Goal: Navigation & Orientation: Understand site structure

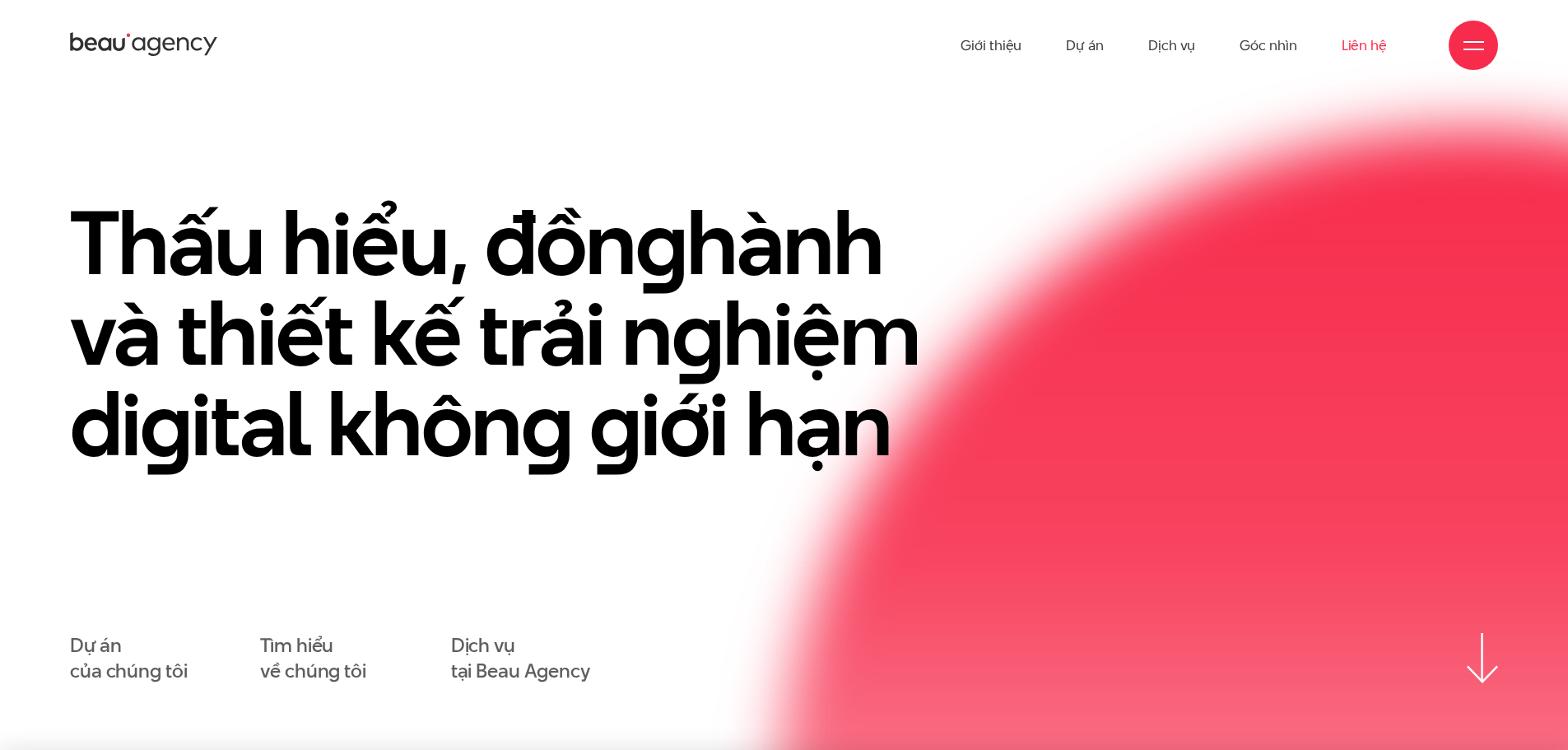
click at [1355, 43] on link "Liên hệ" at bounding box center [1363, 45] width 45 height 91
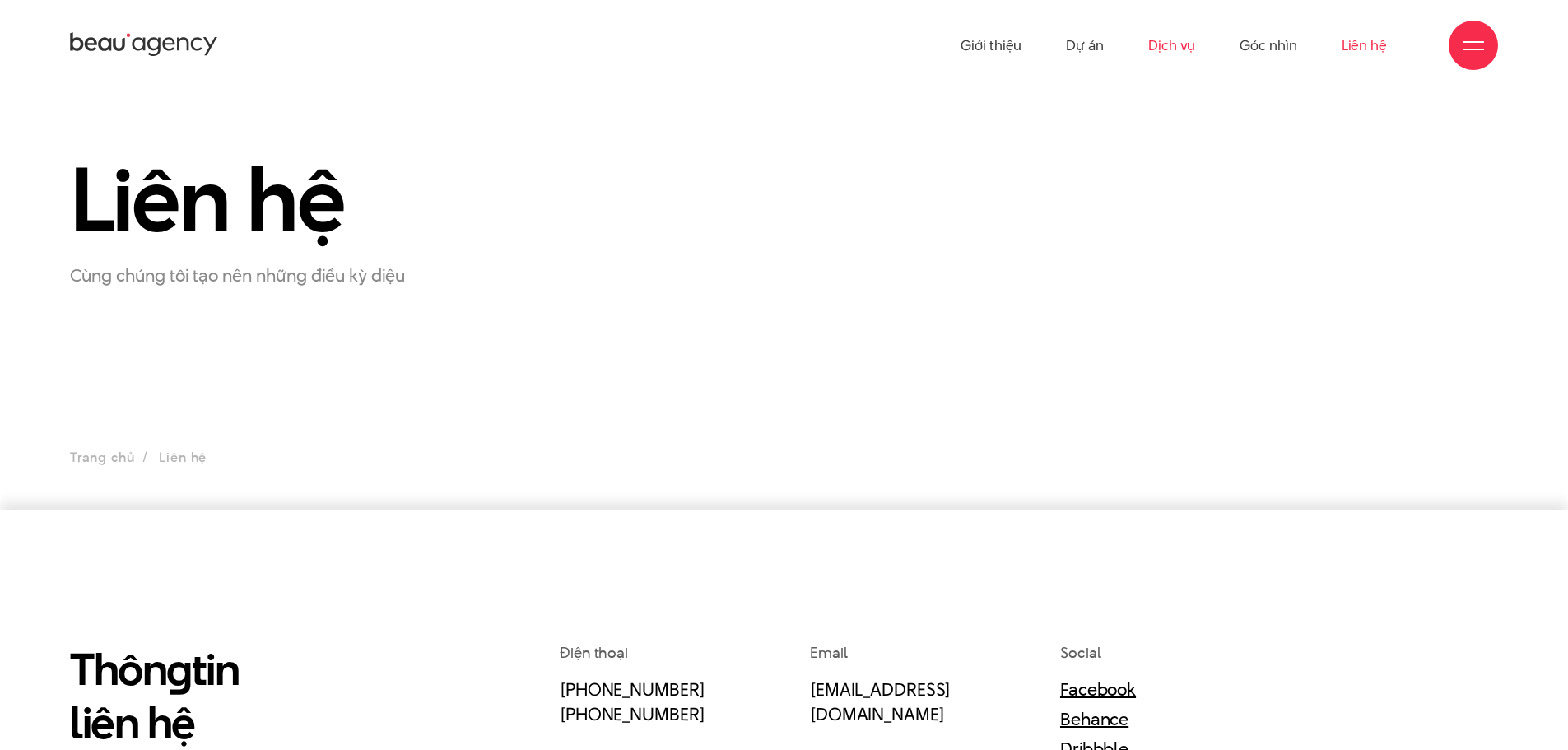
click at [1159, 49] on link "Dịch vụ" at bounding box center [1171, 45] width 47 height 91
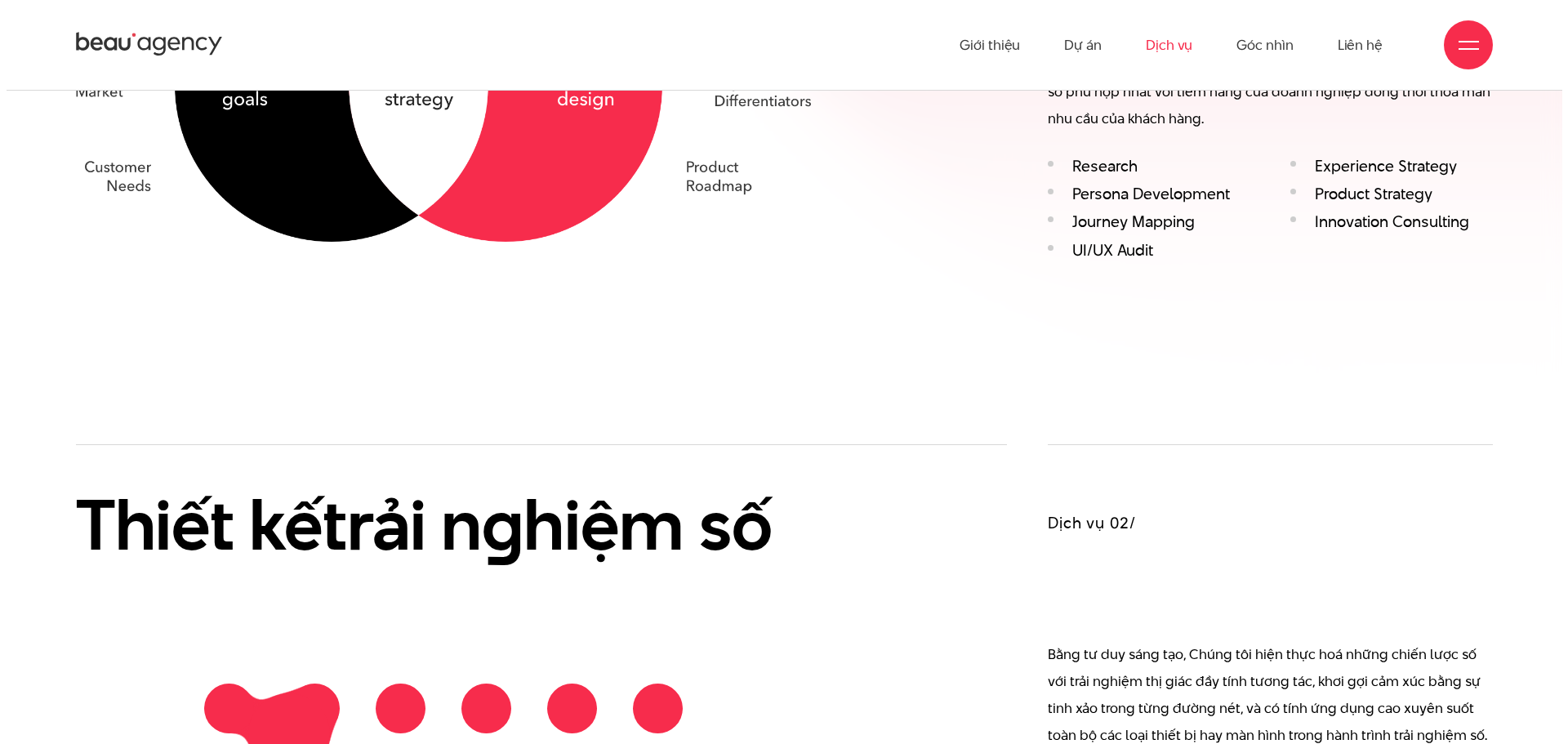
scroll to position [1330, 0]
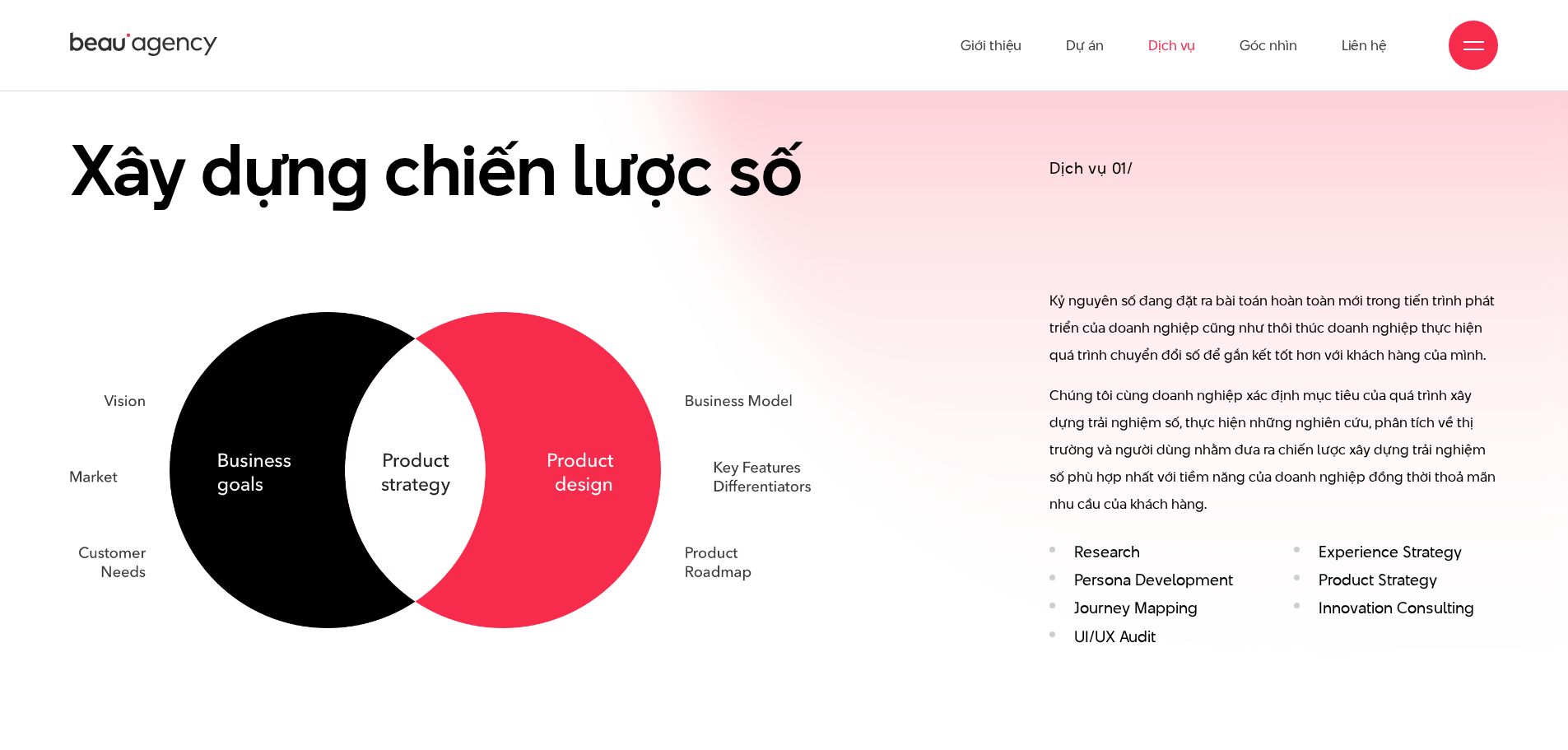
click at [1473, 58] on div at bounding box center [1473, 46] width 50 height 50
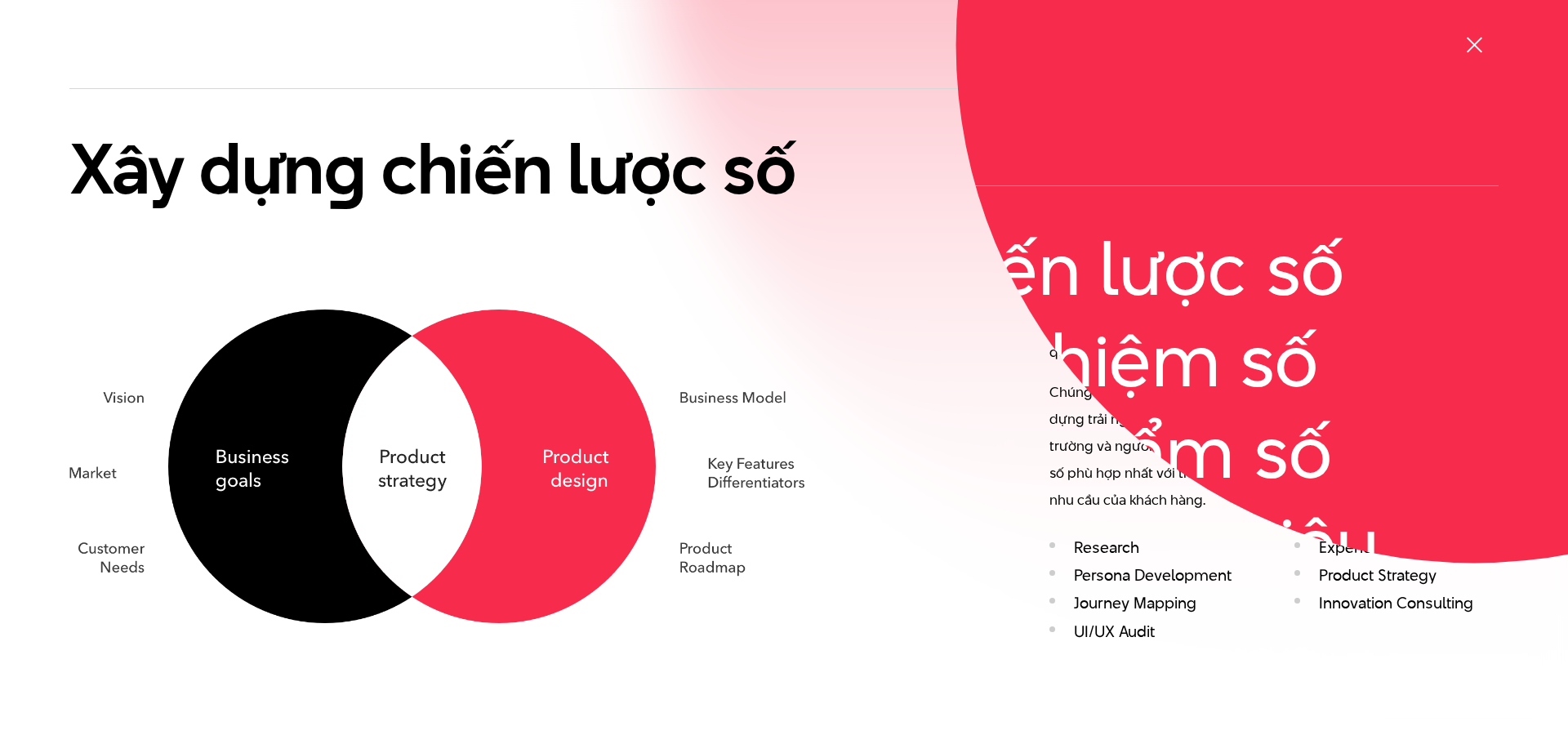
click at [1465, 55] on div at bounding box center [1475, 46] width 21 height 21
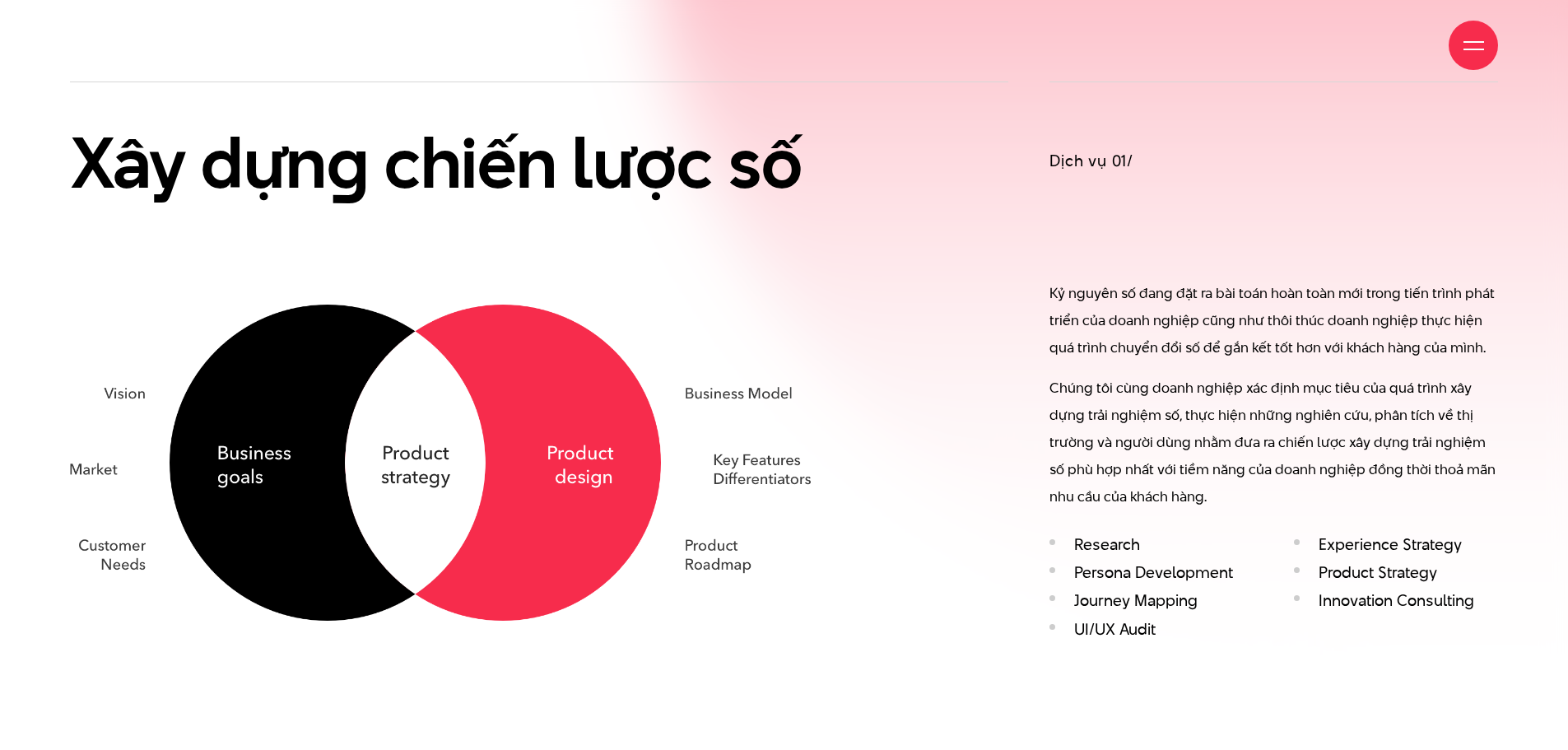
click at [1470, 50] on div at bounding box center [1474, 46] width 21 height 21
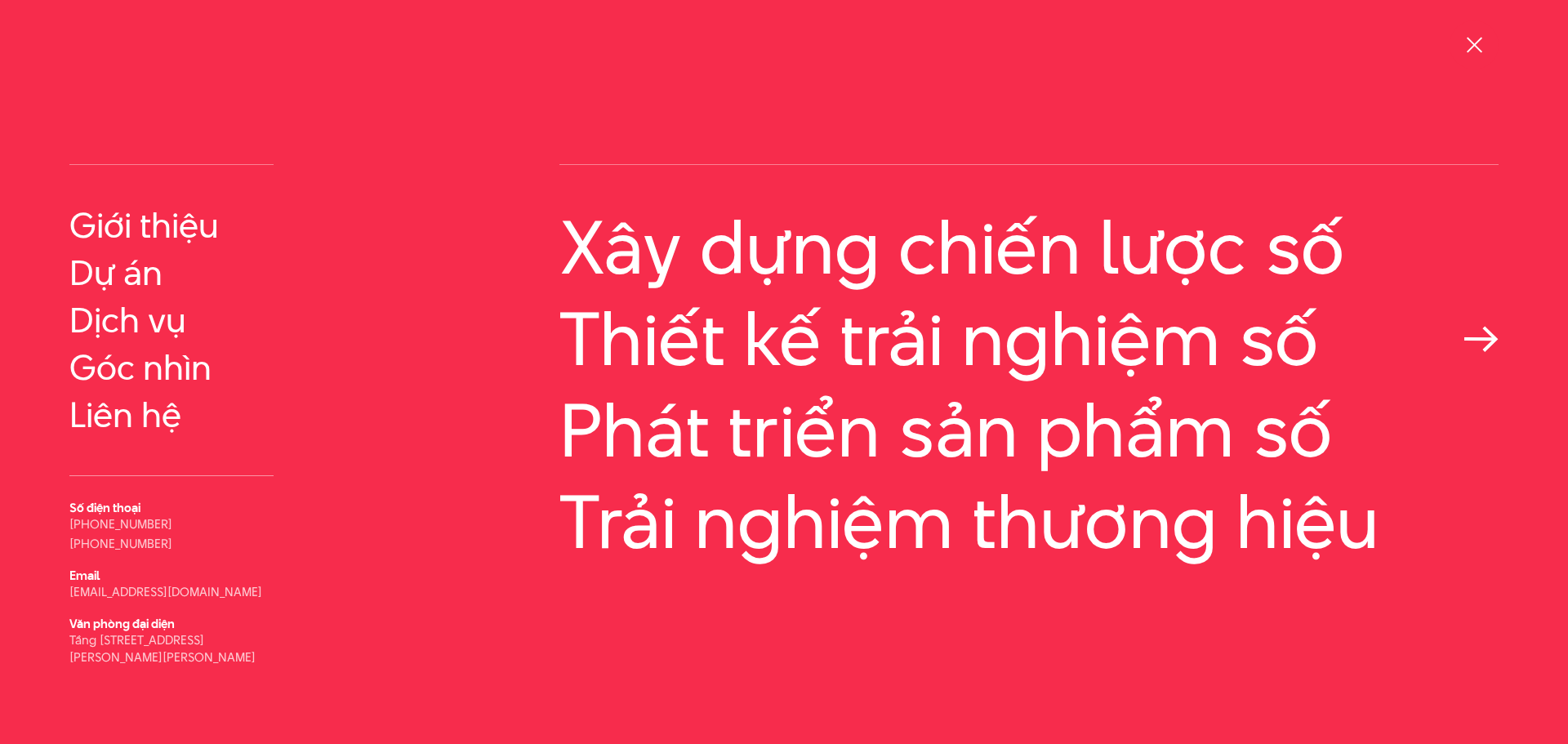
scroll to position [0, 0]
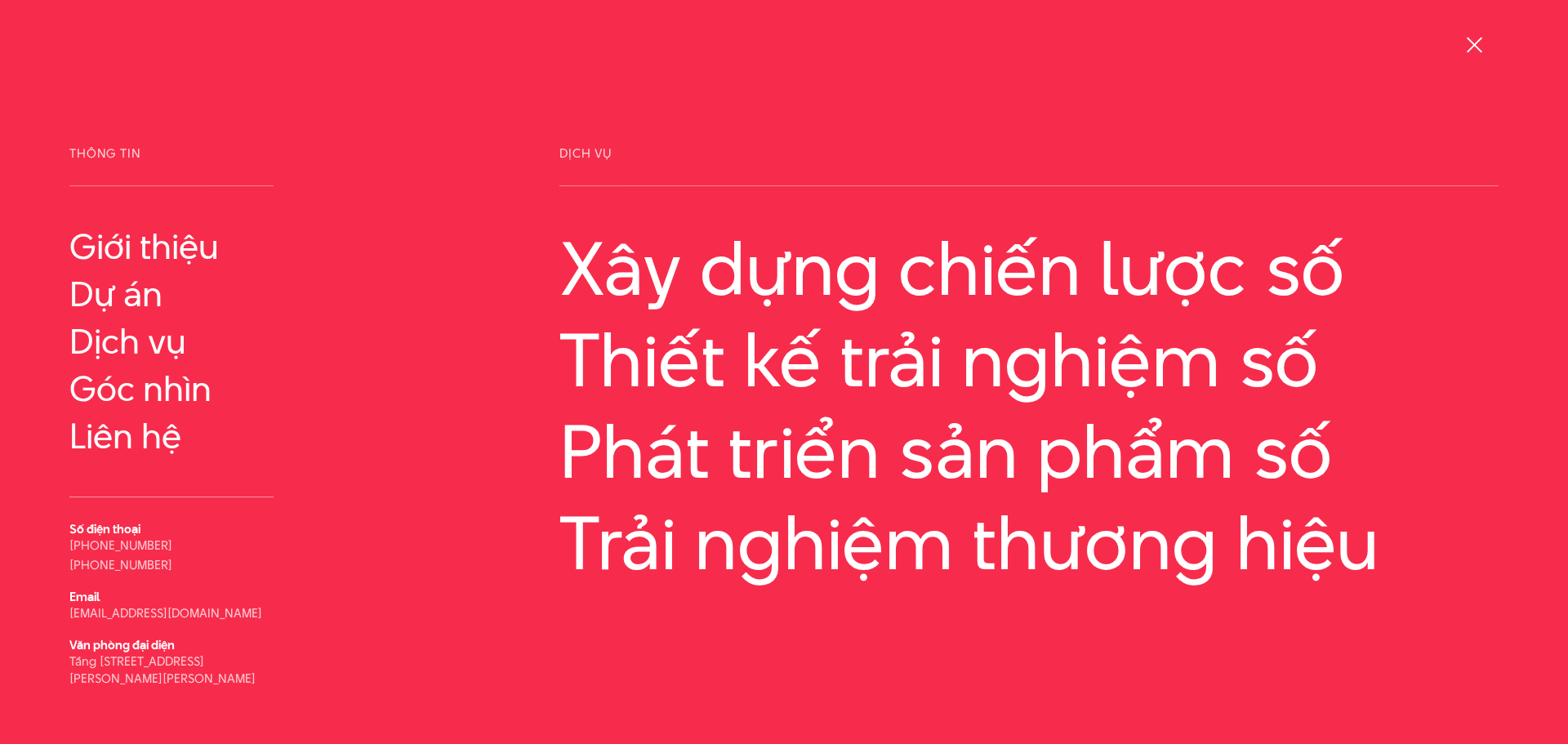
click at [1465, 53] on div at bounding box center [1475, 46] width 21 height 21
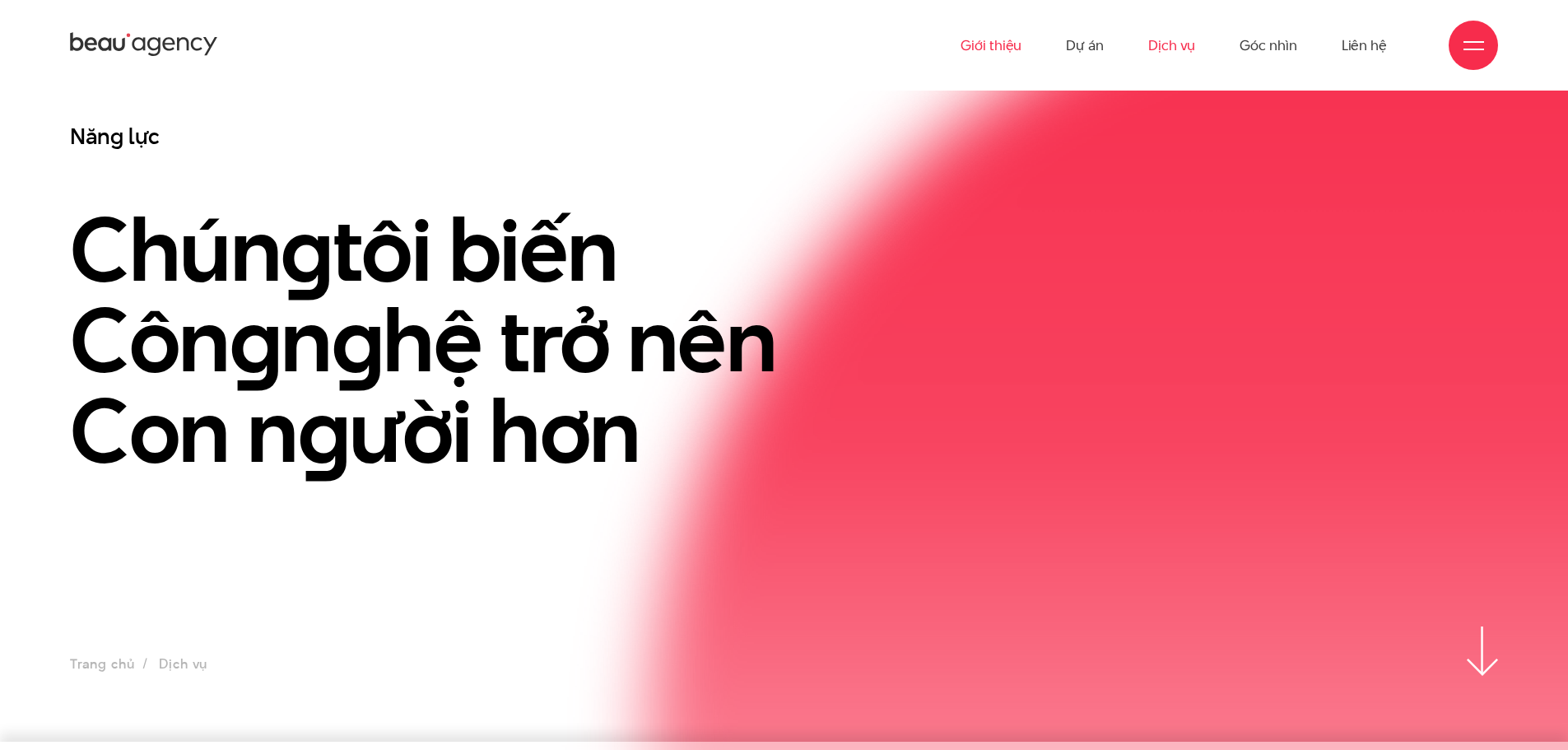
click at [996, 39] on link "Giới thiệu" at bounding box center [991, 45] width 61 height 91
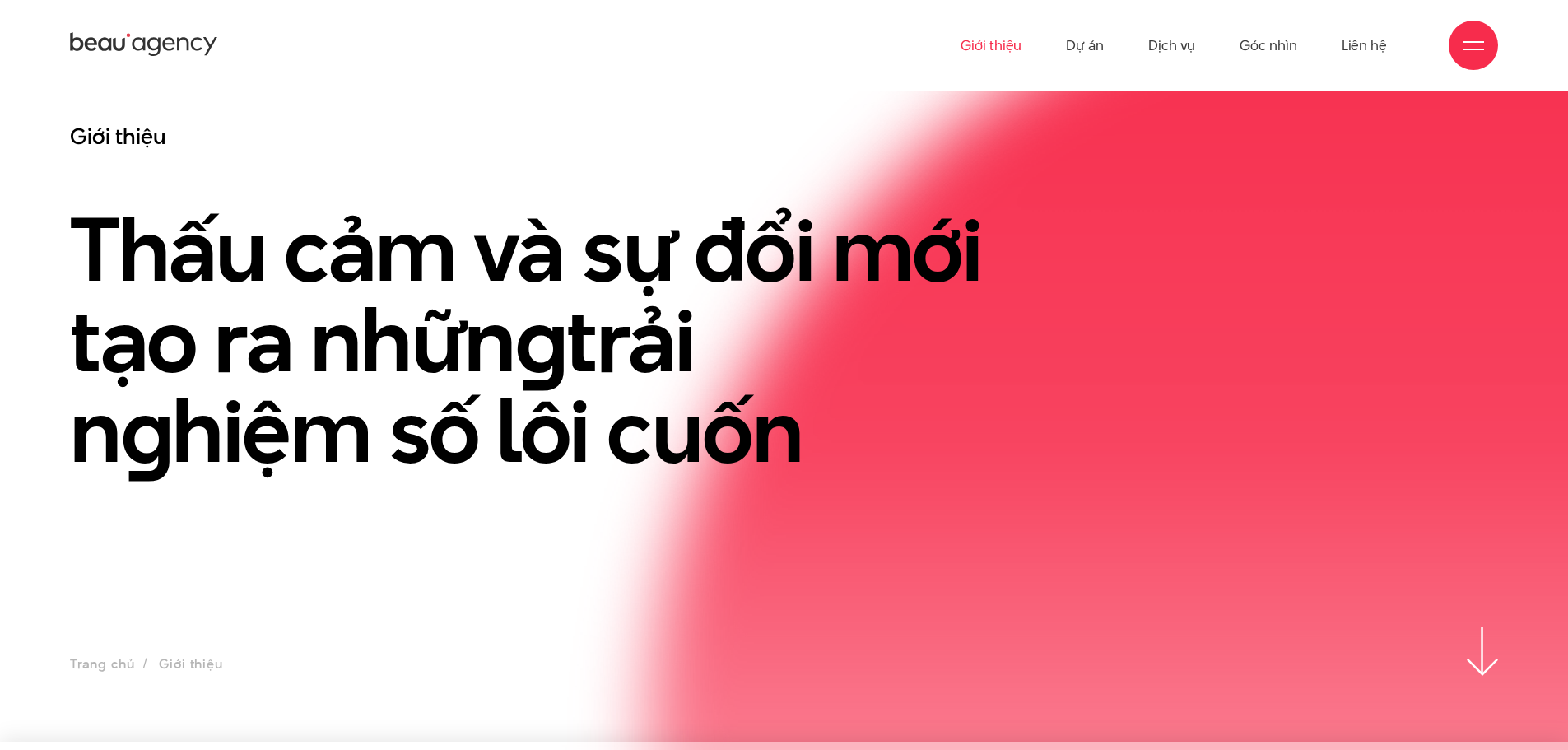
click at [126, 139] on h3 "Giới thiệu" at bounding box center [539, 136] width 939 height 29
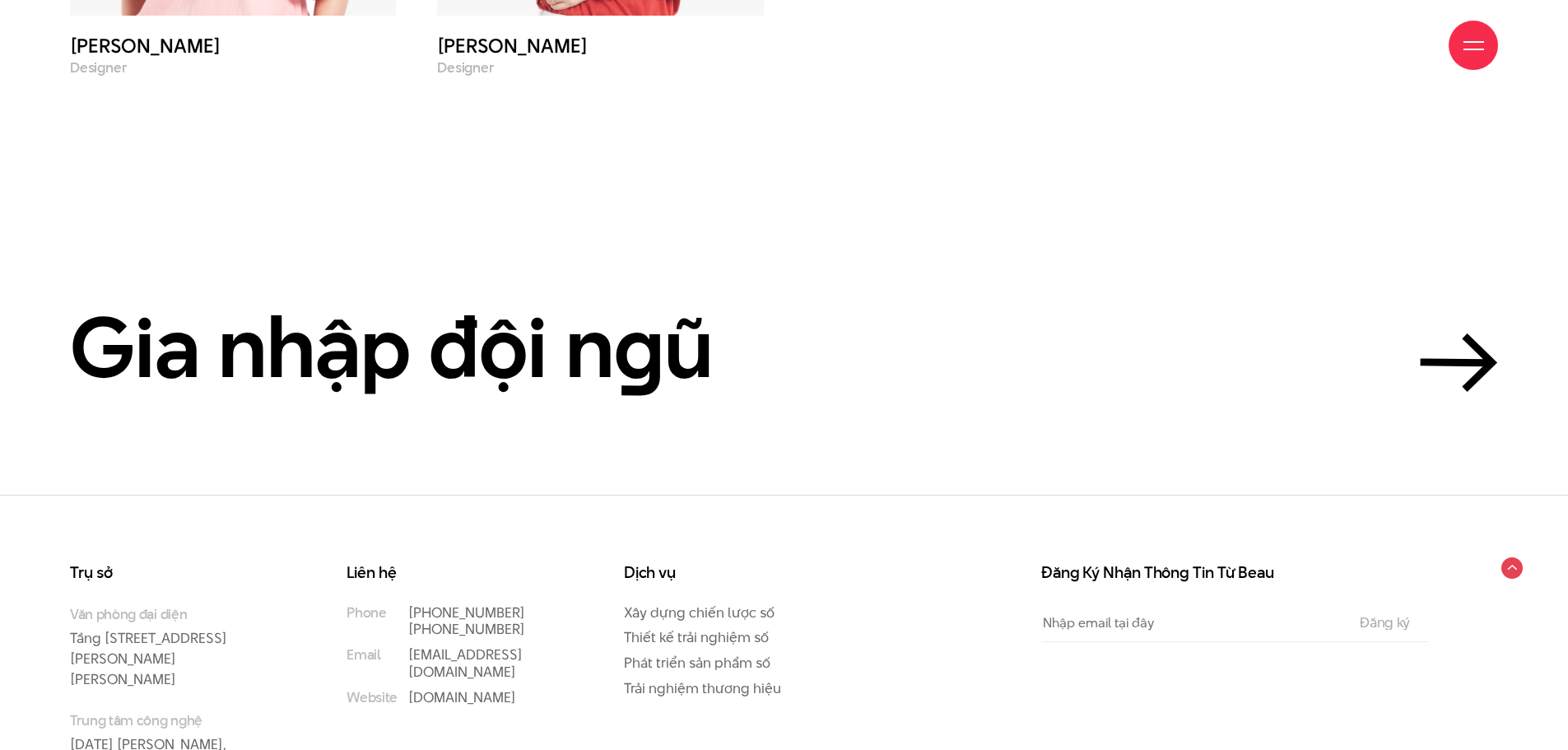
scroll to position [7535, 0]
